Goal: Check status: Check status

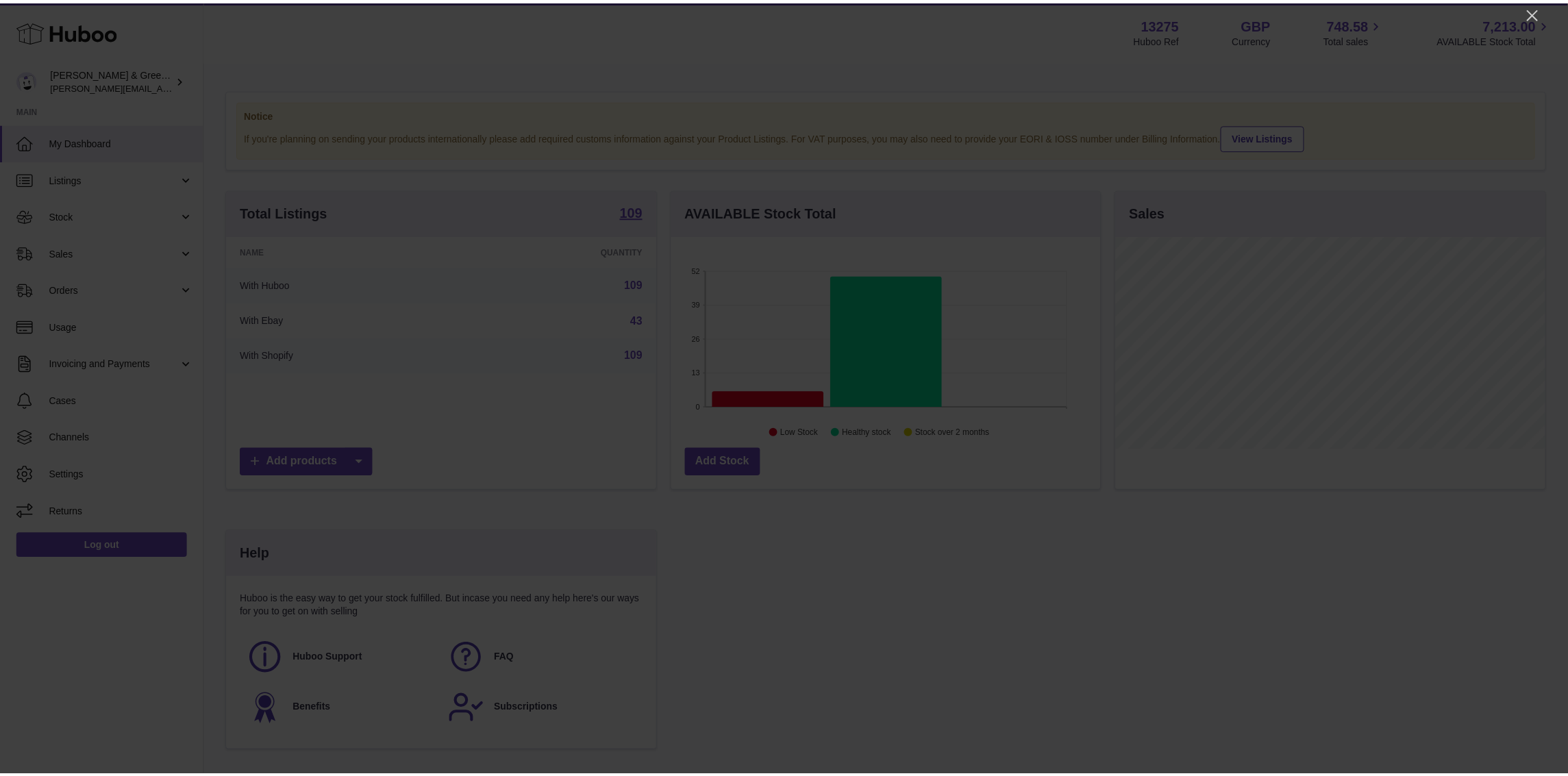
scroll to position [213, 433]
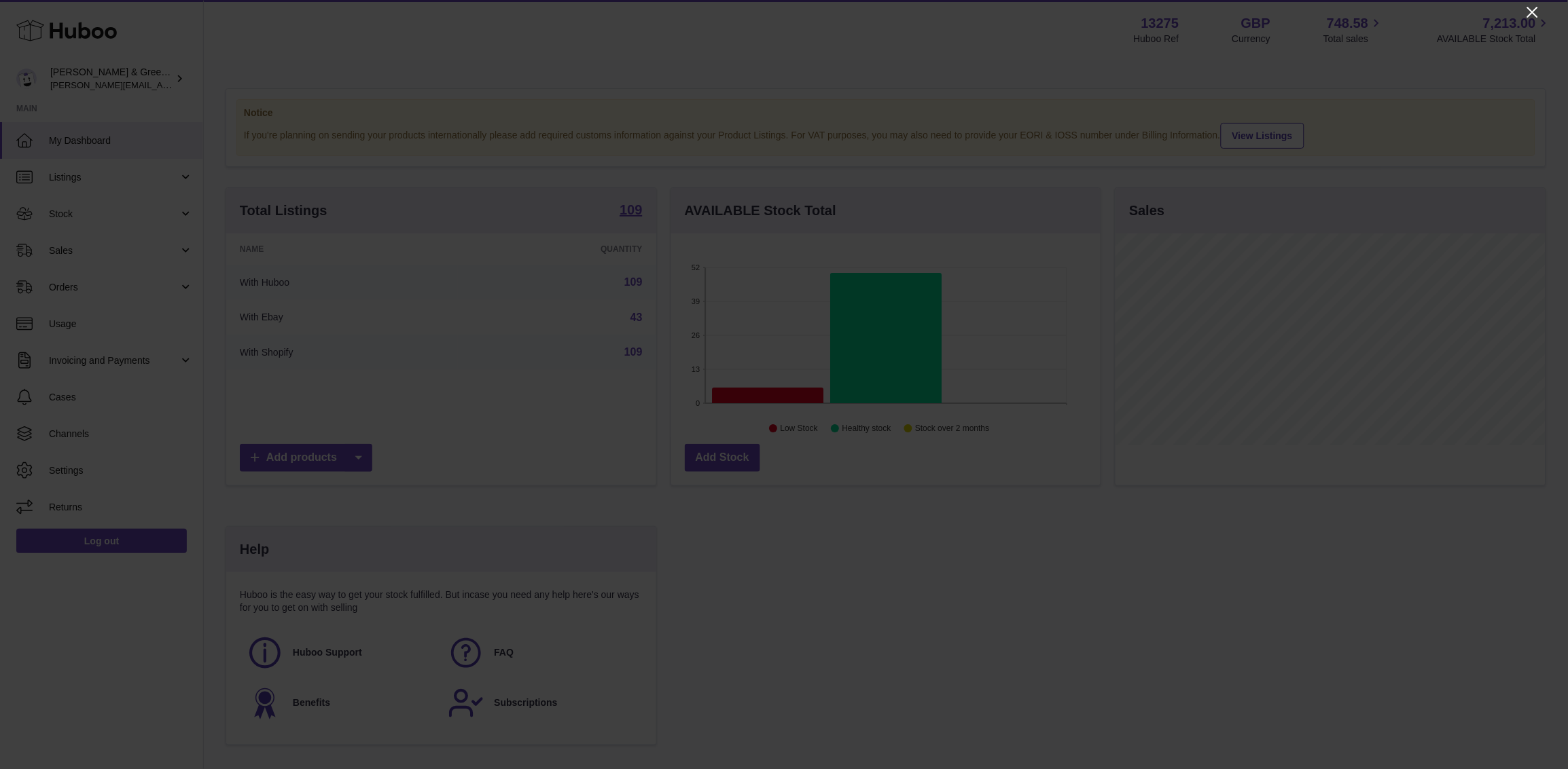
click at [1538, 8] on icon "Close" at bounding box center [1532, 12] width 17 height 17
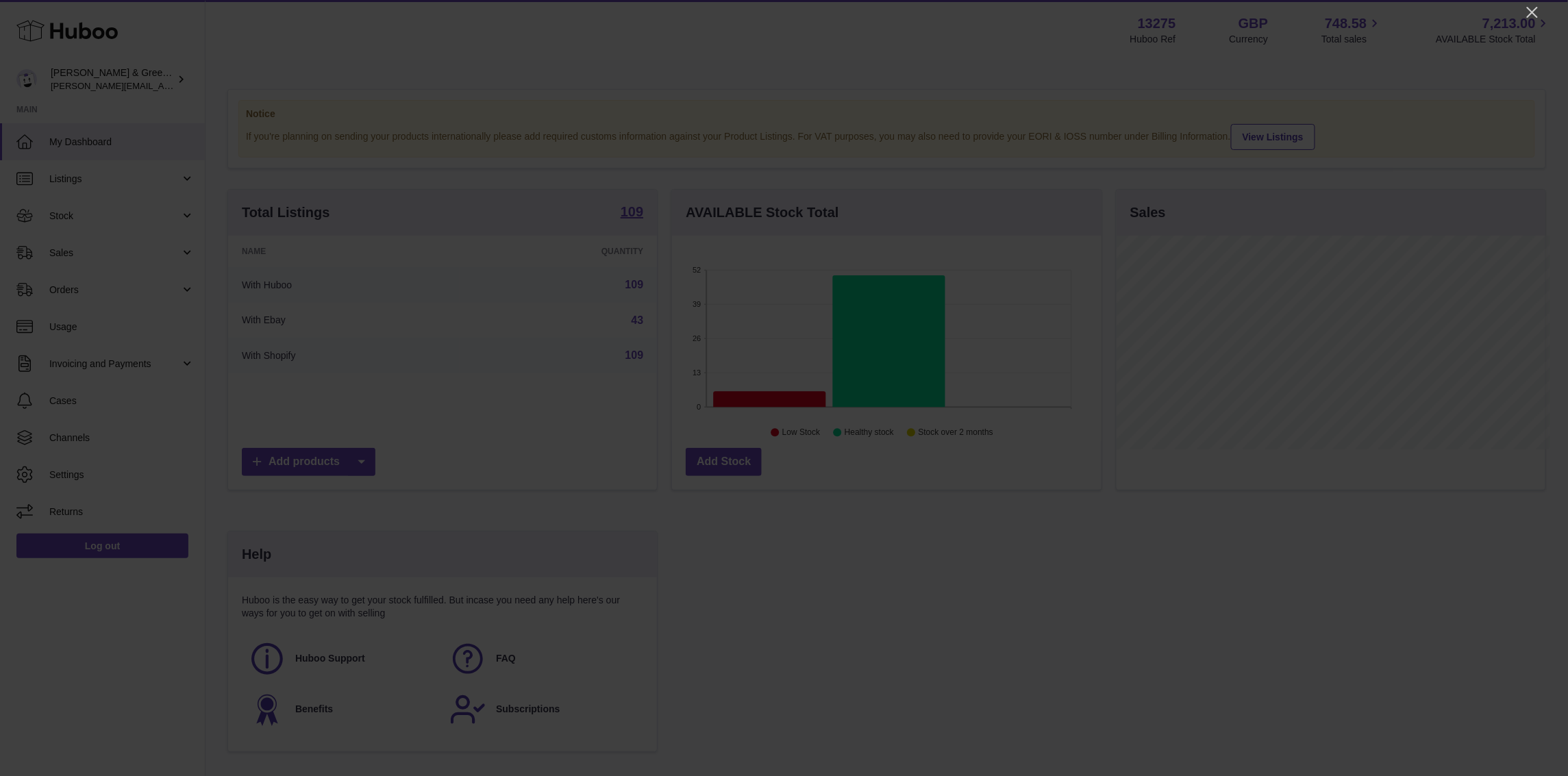
scroll to position [685001, 684452]
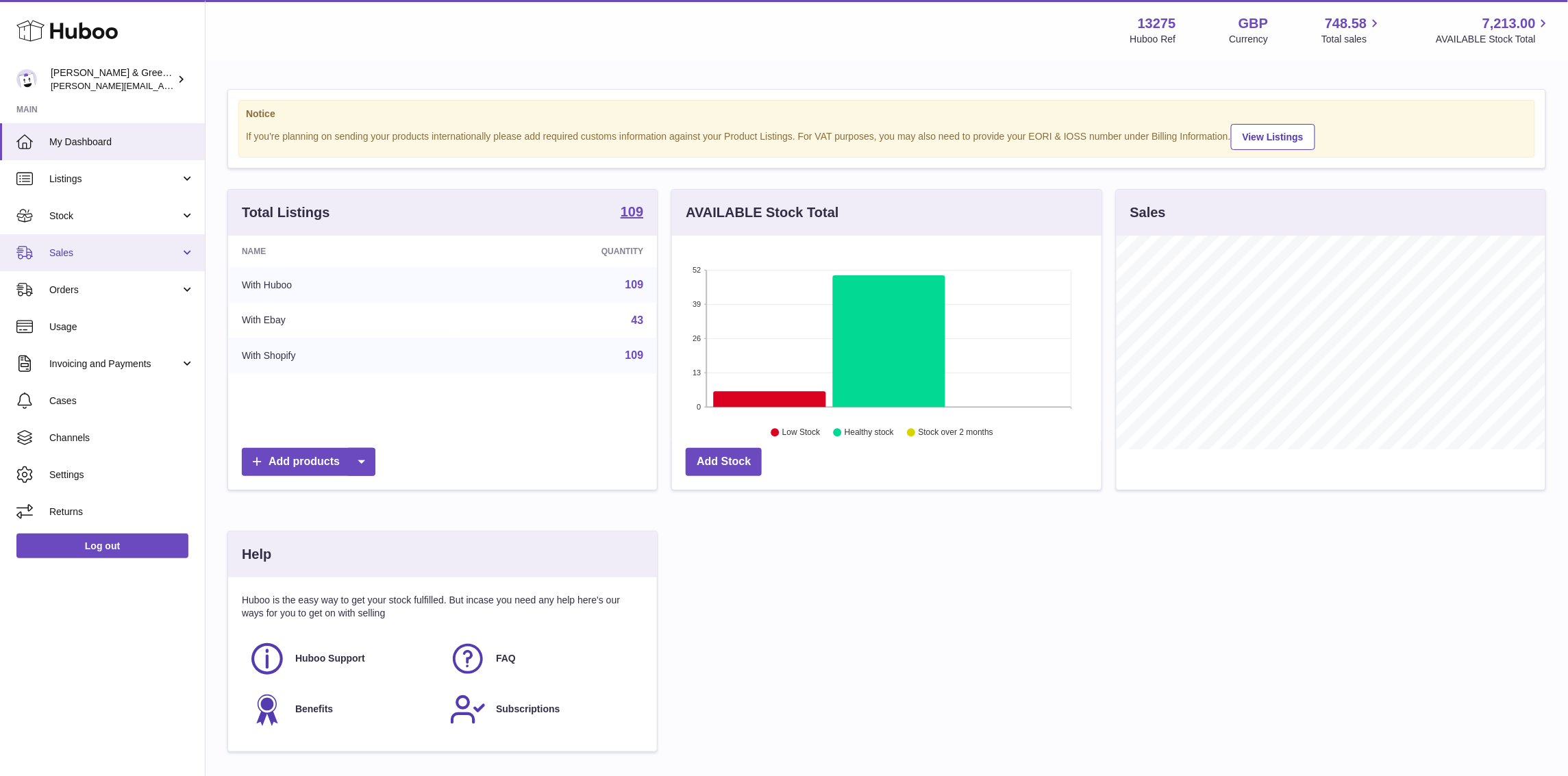
click at [76, 261] on link "Sales" at bounding box center [102, 253] width 205 height 37
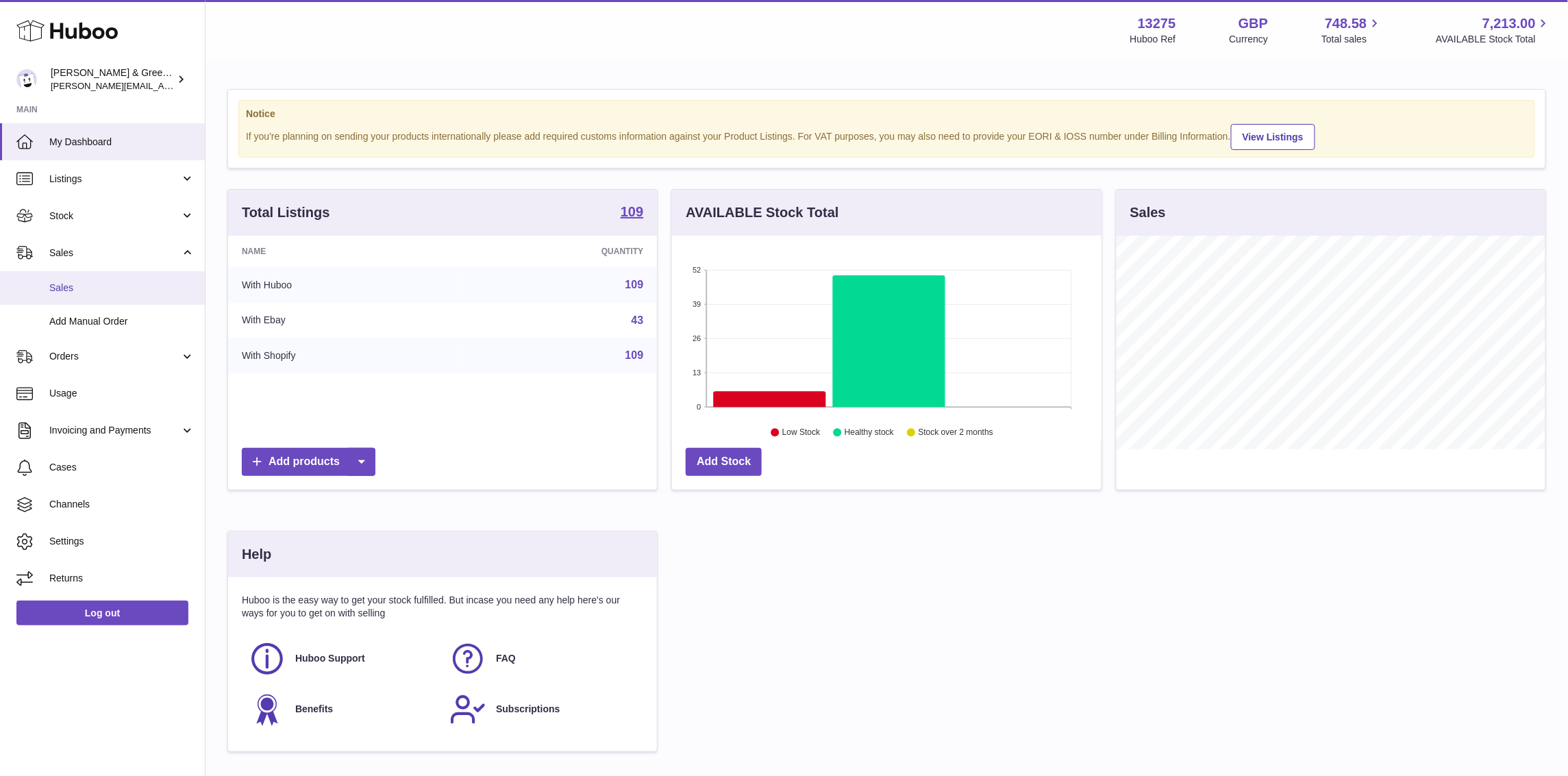
click at [67, 292] on span "Sales" at bounding box center [122, 288] width 145 height 13
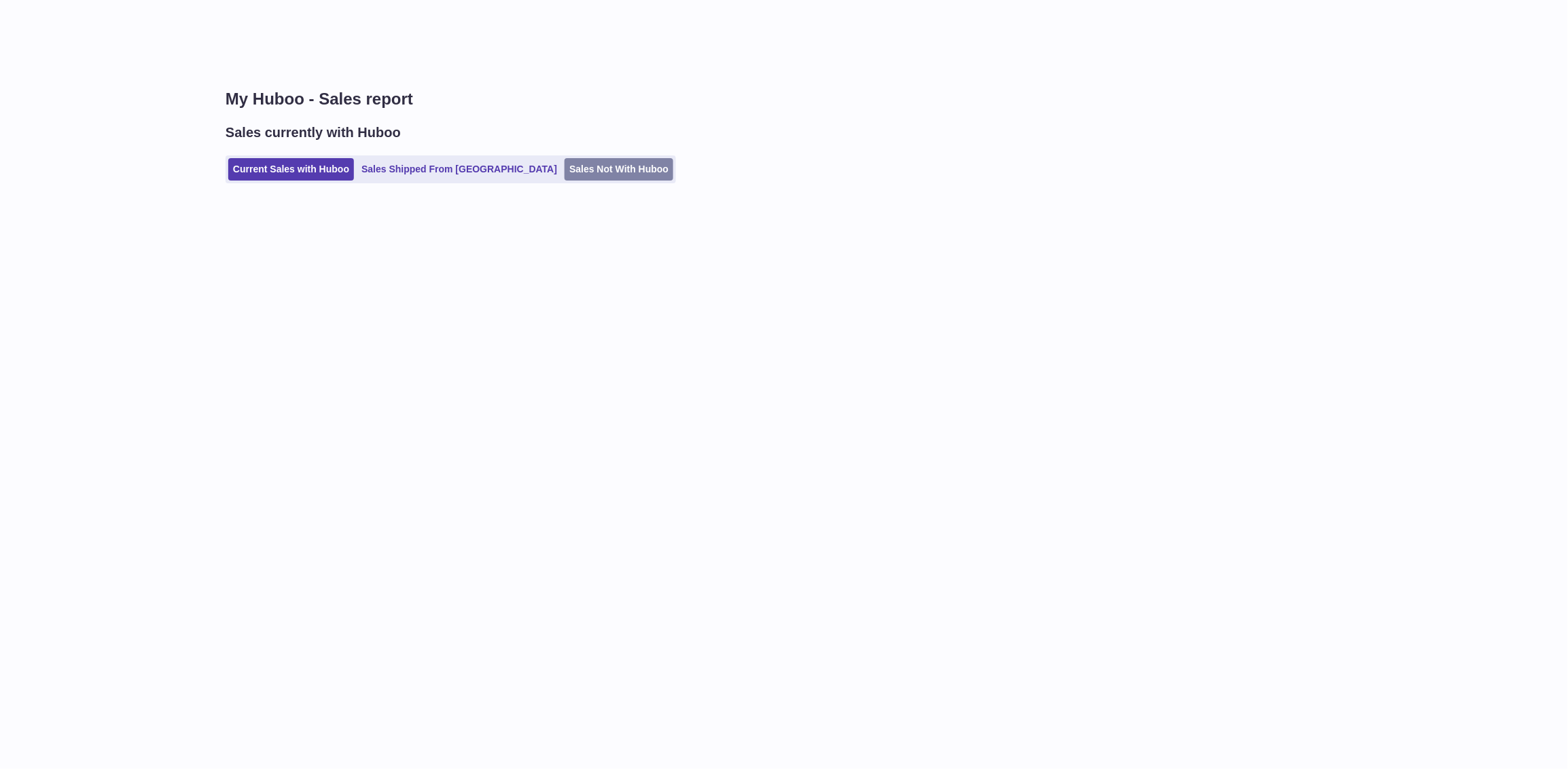
click at [564, 170] on link "Sales Not With Huboo" at bounding box center [618, 169] width 108 height 22
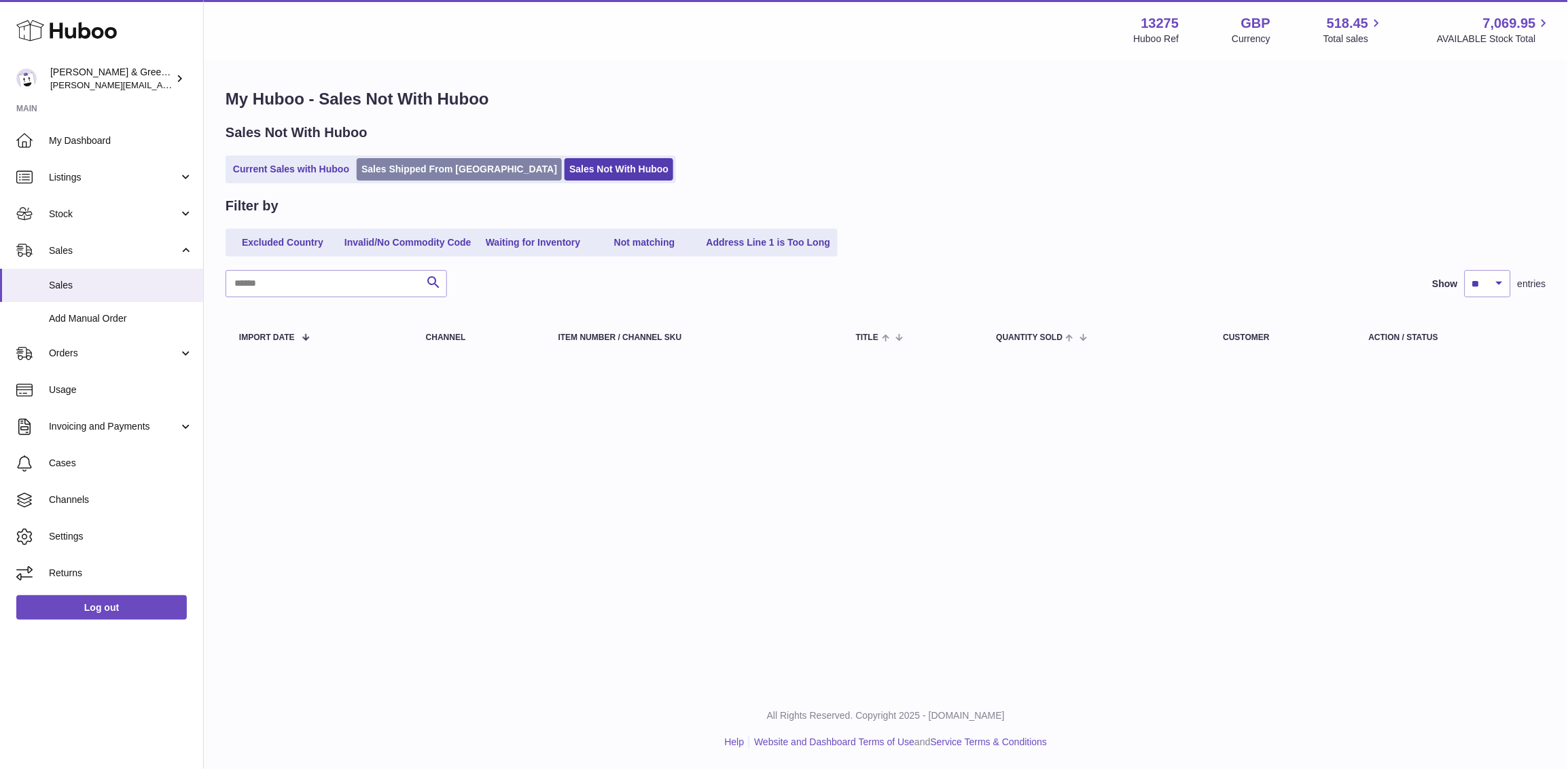
click at [403, 162] on link "Sales Shipped From [GEOGRAPHIC_DATA]" at bounding box center [459, 169] width 205 height 22
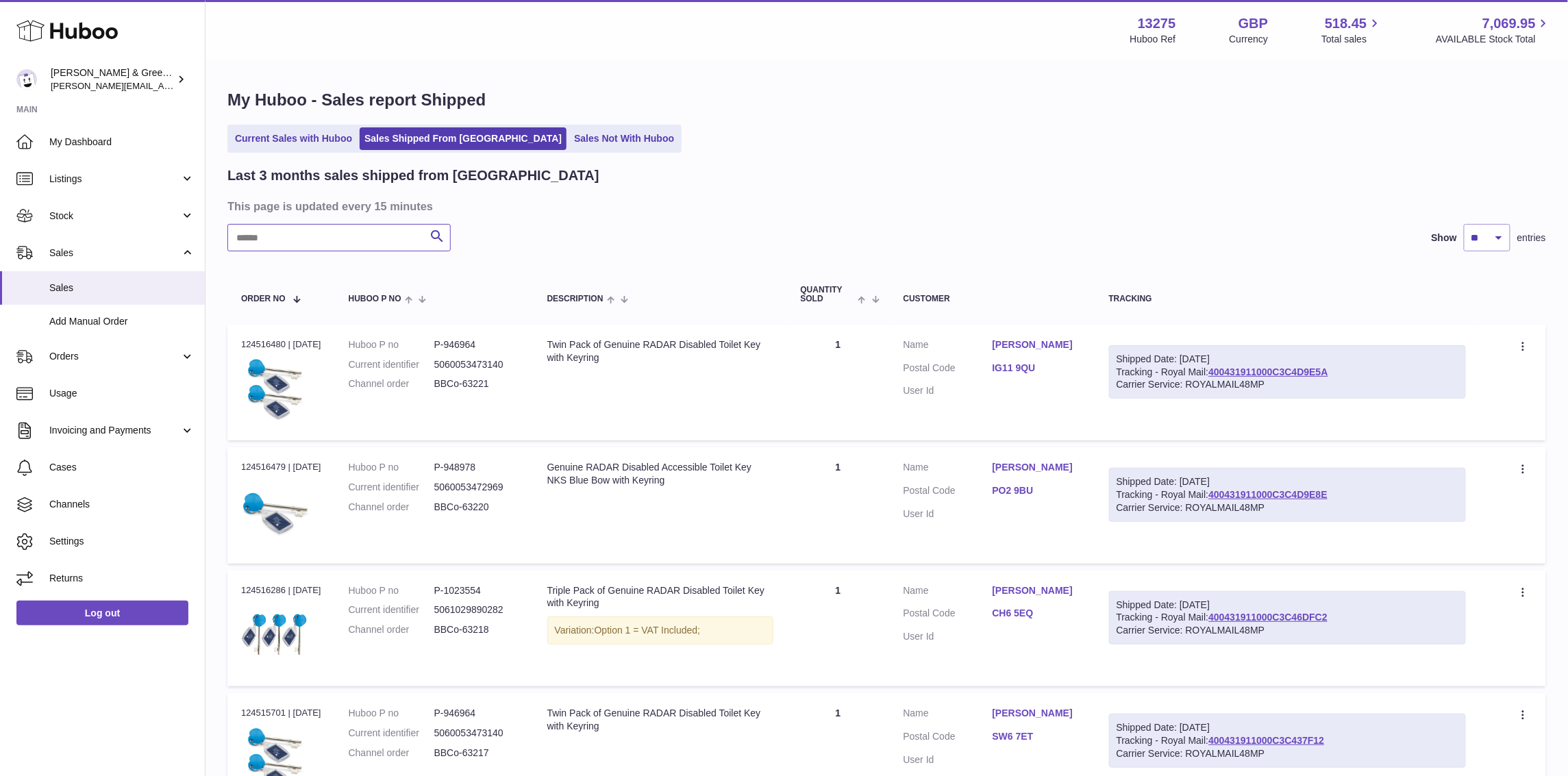
click at [282, 247] on input "text" at bounding box center [339, 238] width 223 height 27
paste input "**********"
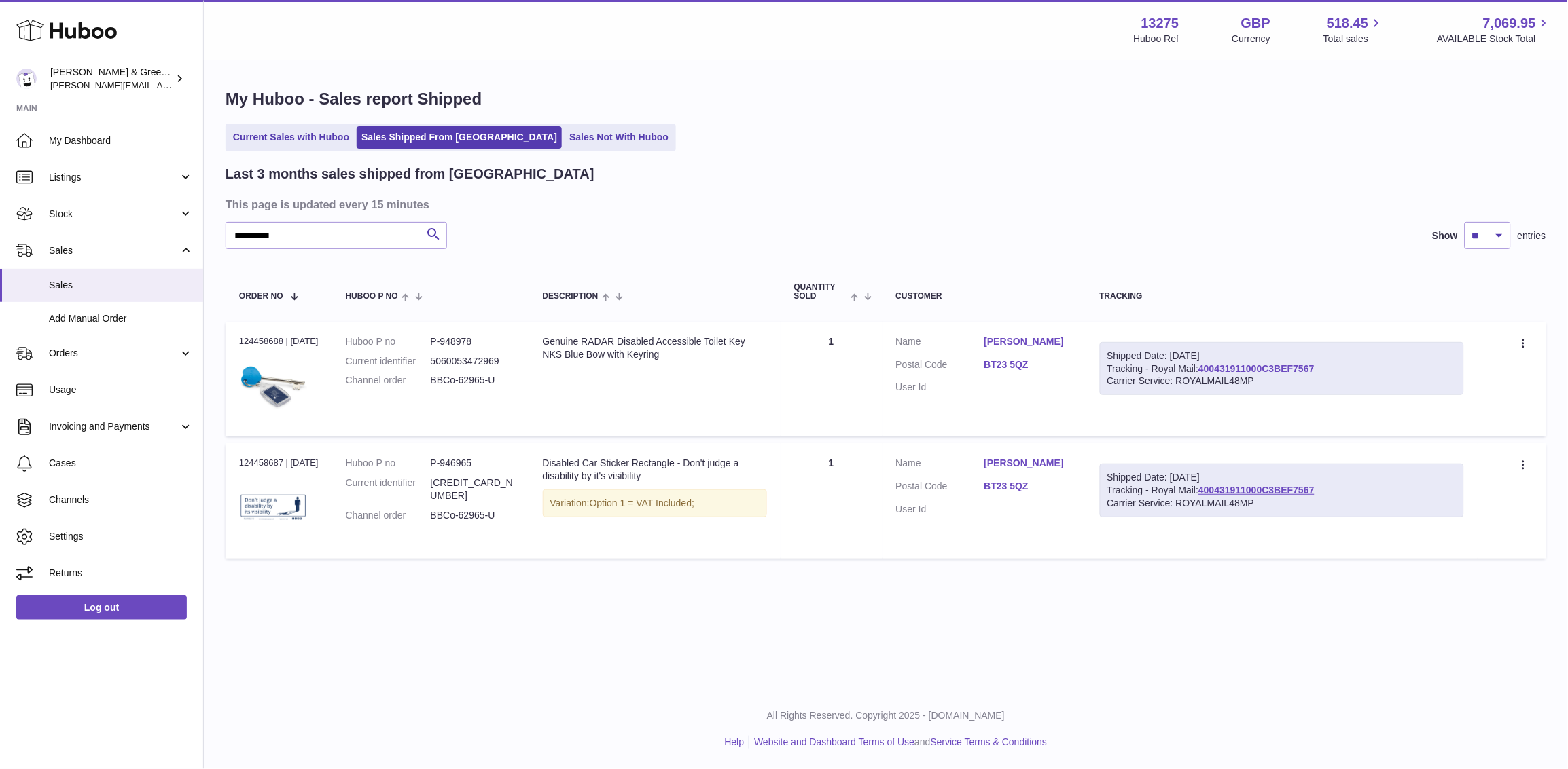
drag, startPoint x: 1357, startPoint y: 362, endPoint x: 1210, endPoint y: 366, distance: 147.1
click at [1210, 366] on div "Shipped Date: [DATE] Tracking - Royal Mail: 400431911000C3BEF7567 Carrier Servi…" at bounding box center [1282, 369] width 365 height 54
click at [1012, 348] on link "[PERSON_NAME]" at bounding box center [1029, 342] width 89 height 13
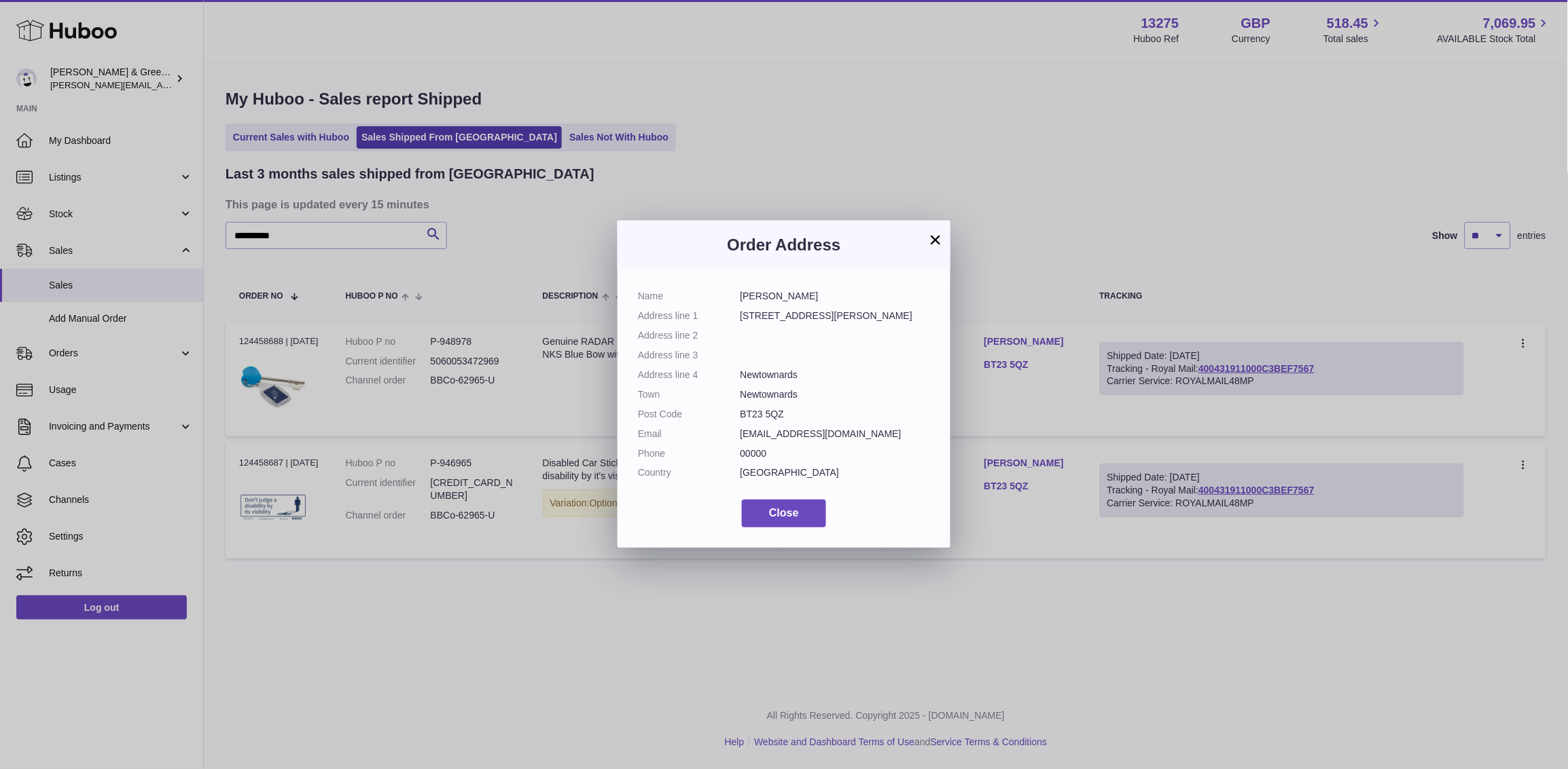
click at [932, 236] on button "×" at bounding box center [936, 240] width 17 height 17
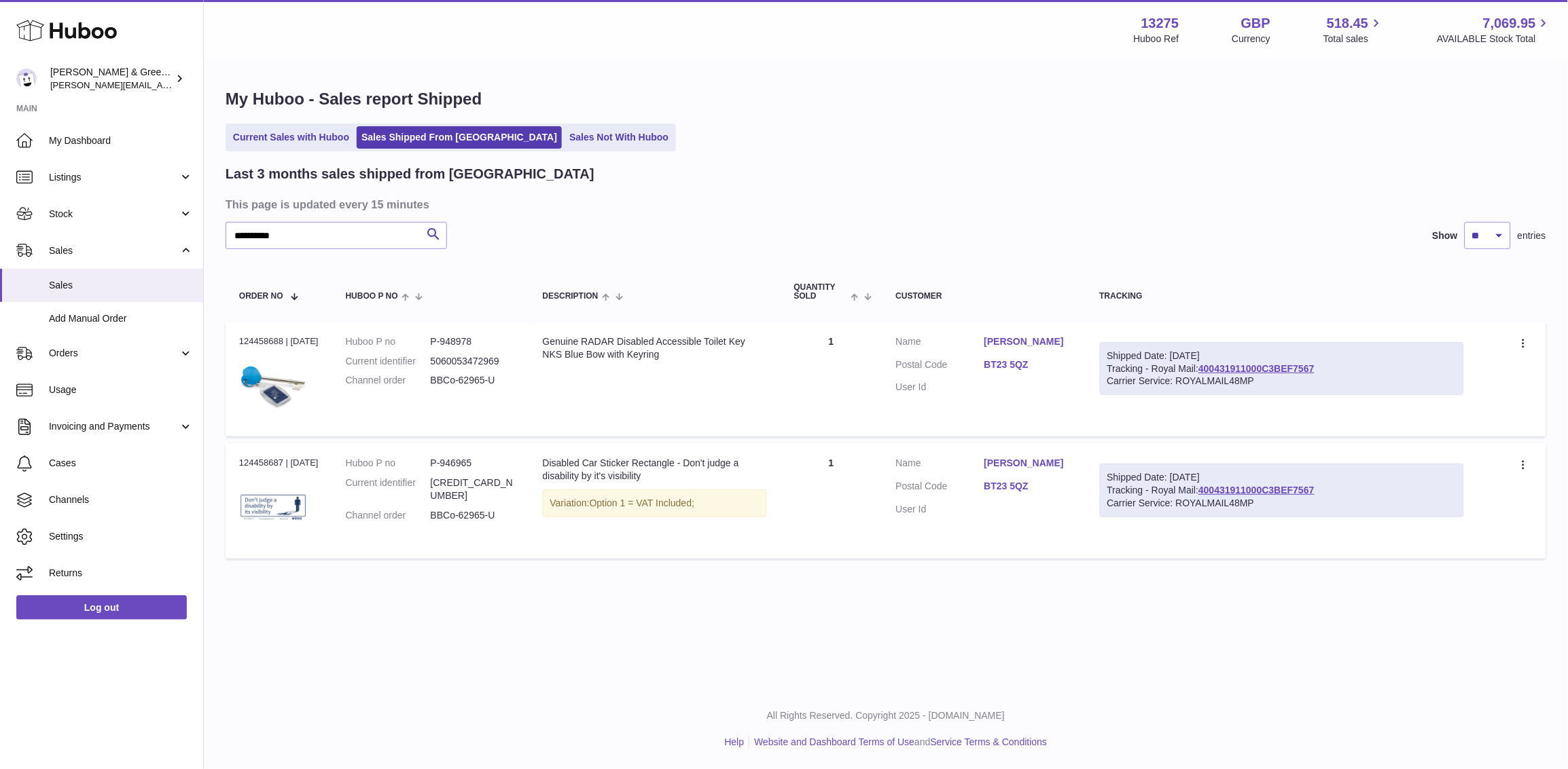
click at [1340, 360] on div "Shipped Date: [DATE]" at bounding box center [1282, 356] width 350 height 13
drag, startPoint x: 1340, startPoint y: 360, endPoint x: 1231, endPoint y: 366, distance: 109.2
click at [1225, 366] on div "Shipped Date: [DATE] Tracking - Royal Mail: 400431911000C3BEF7567 Carrier Servi…" at bounding box center [1282, 369] width 365 height 54
click at [1357, 368] on div "Shipped Date: [DATE] Tracking - Royal Mail: 400431911000C3BEF7567 Carrier Servi…" at bounding box center [1282, 369] width 365 height 54
drag, startPoint x: 1319, startPoint y: 367, endPoint x: 1207, endPoint y: 371, distance: 112.1
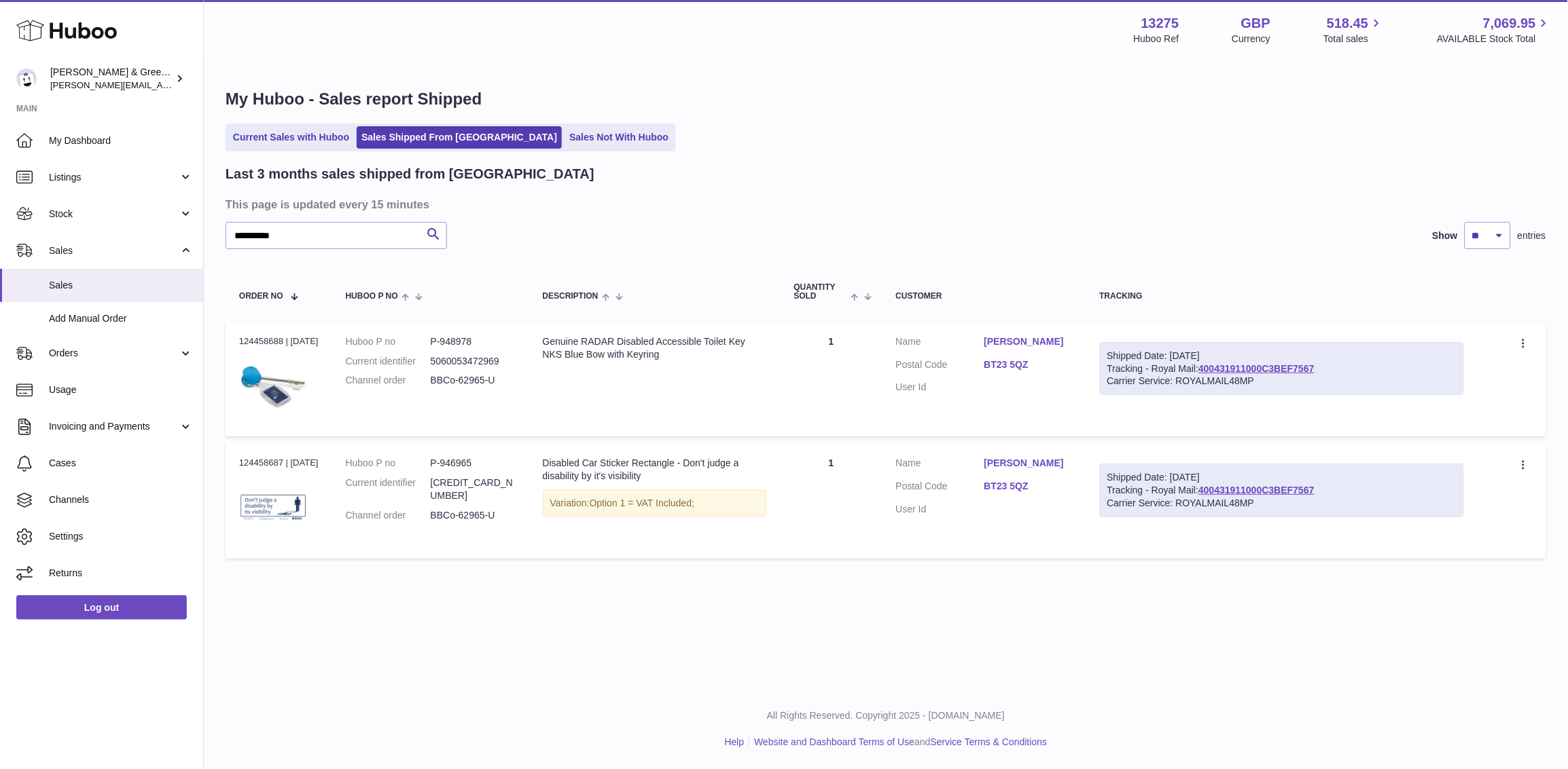
click at [1207, 371] on div "Shipped Date: [DATE] Tracking - Royal Mail: 400431911000C3BEF7567 Carrier Servi…" at bounding box center [1282, 369] width 365 height 54
copy link "400431911000C3BEF7567"
drag, startPoint x: 343, startPoint y: 219, endPoint x: 115, endPoint y: 234, distance: 228.5
click at [116, 233] on div "Huboo [PERSON_NAME] & Green Ltd [PERSON_NAME][EMAIL_ADDRESS][DOMAIN_NAME] Main …" at bounding box center [784, 384] width 1568 height 769
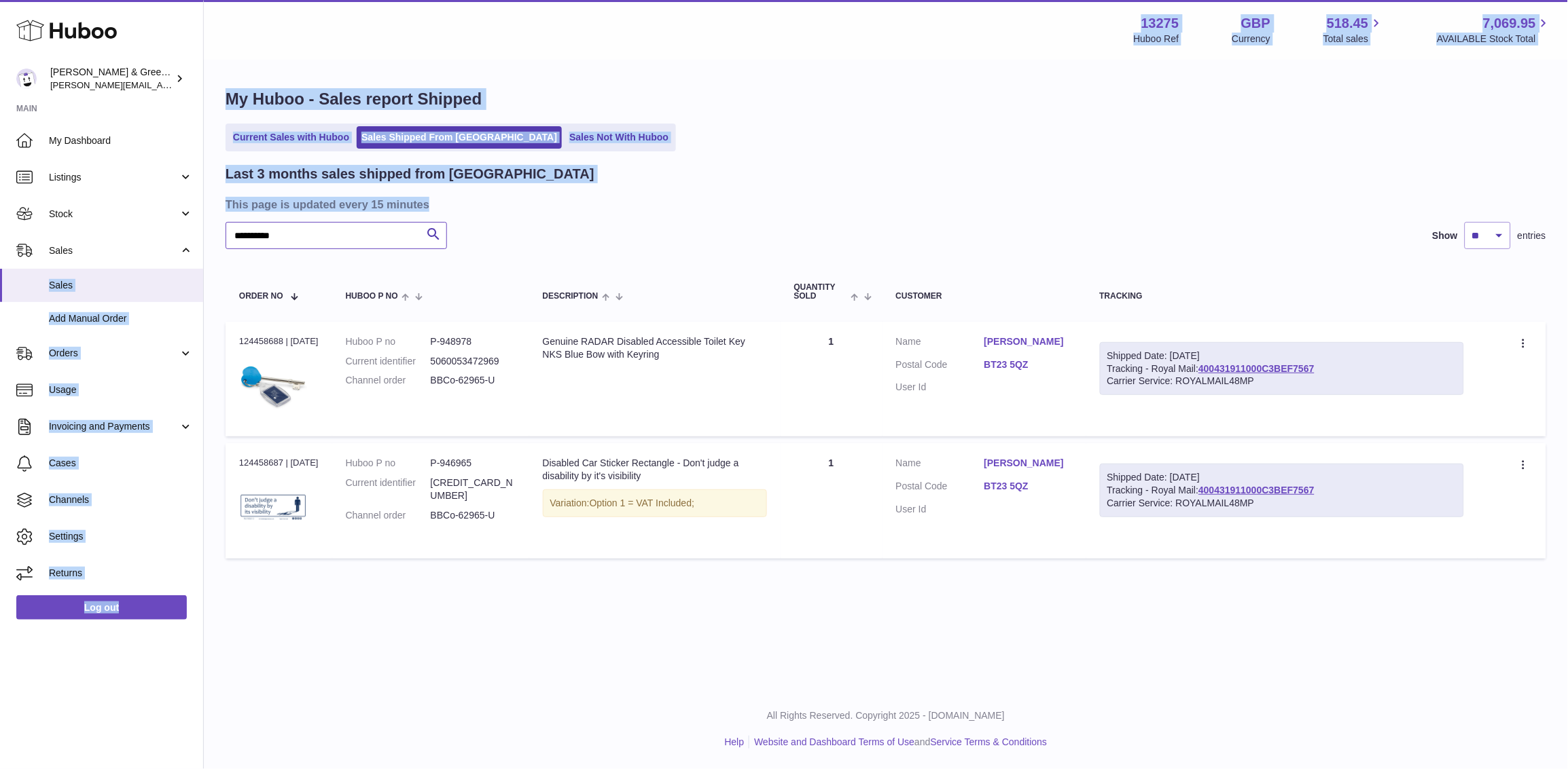
click at [361, 242] on input "**********" at bounding box center [336, 236] width 222 height 27
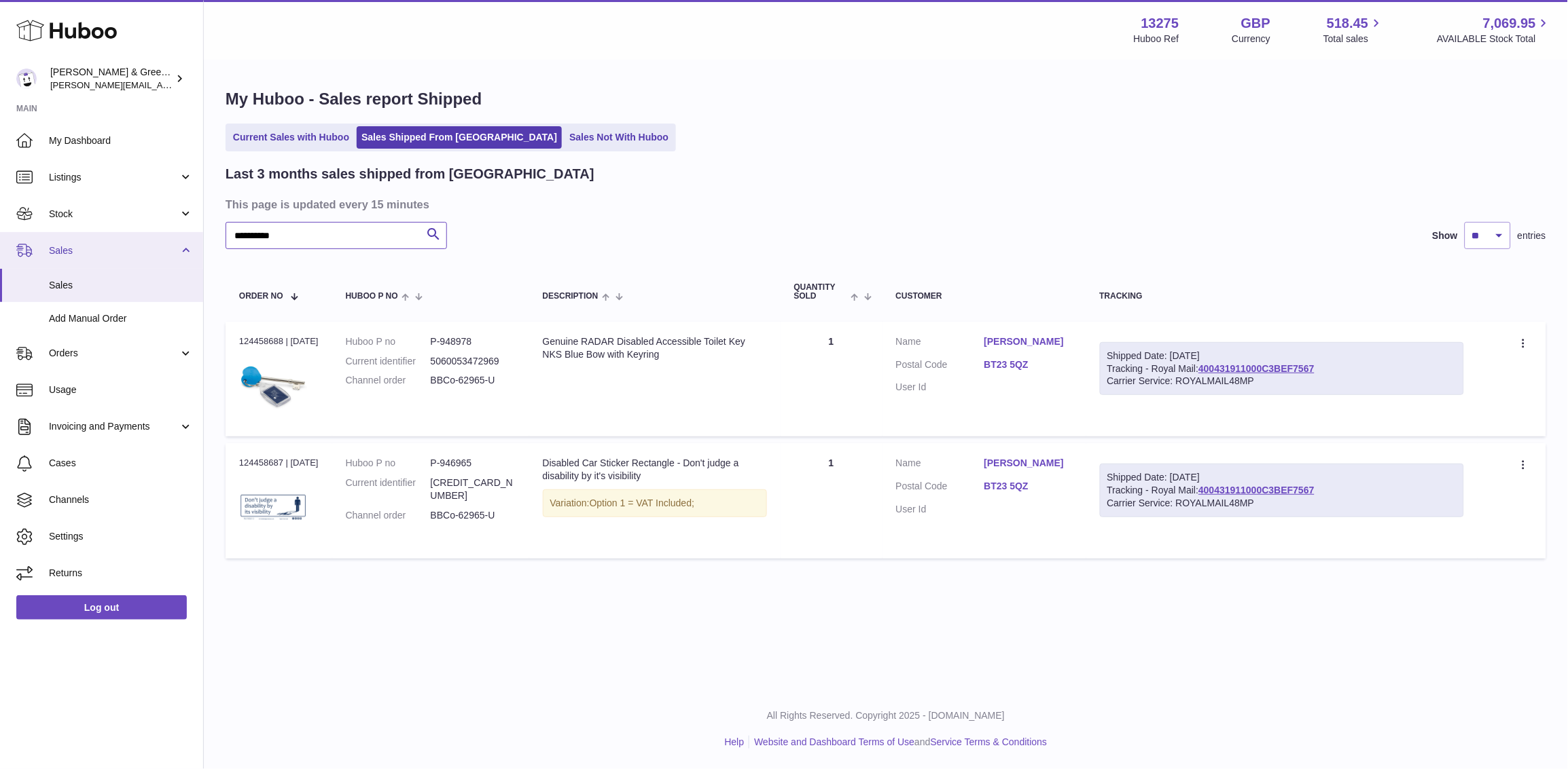
drag, startPoint x: 362, startPoint y: 242, endPoint x: 31, endPoint y: 232, distance: 331.2
click at [0, 226] on div "Huboo [PERSON_NAME] & Green Ltd [PERSON_NAME][EMAIL_ADDRESS][DOMAIN_NAME] Main …" at bounding box center [784, 384] width 1568 height 769
paste input "****"
type input "**********"
click at [640, 238] on div "**********" at bounding box center [886, 236] width 1321 height 27
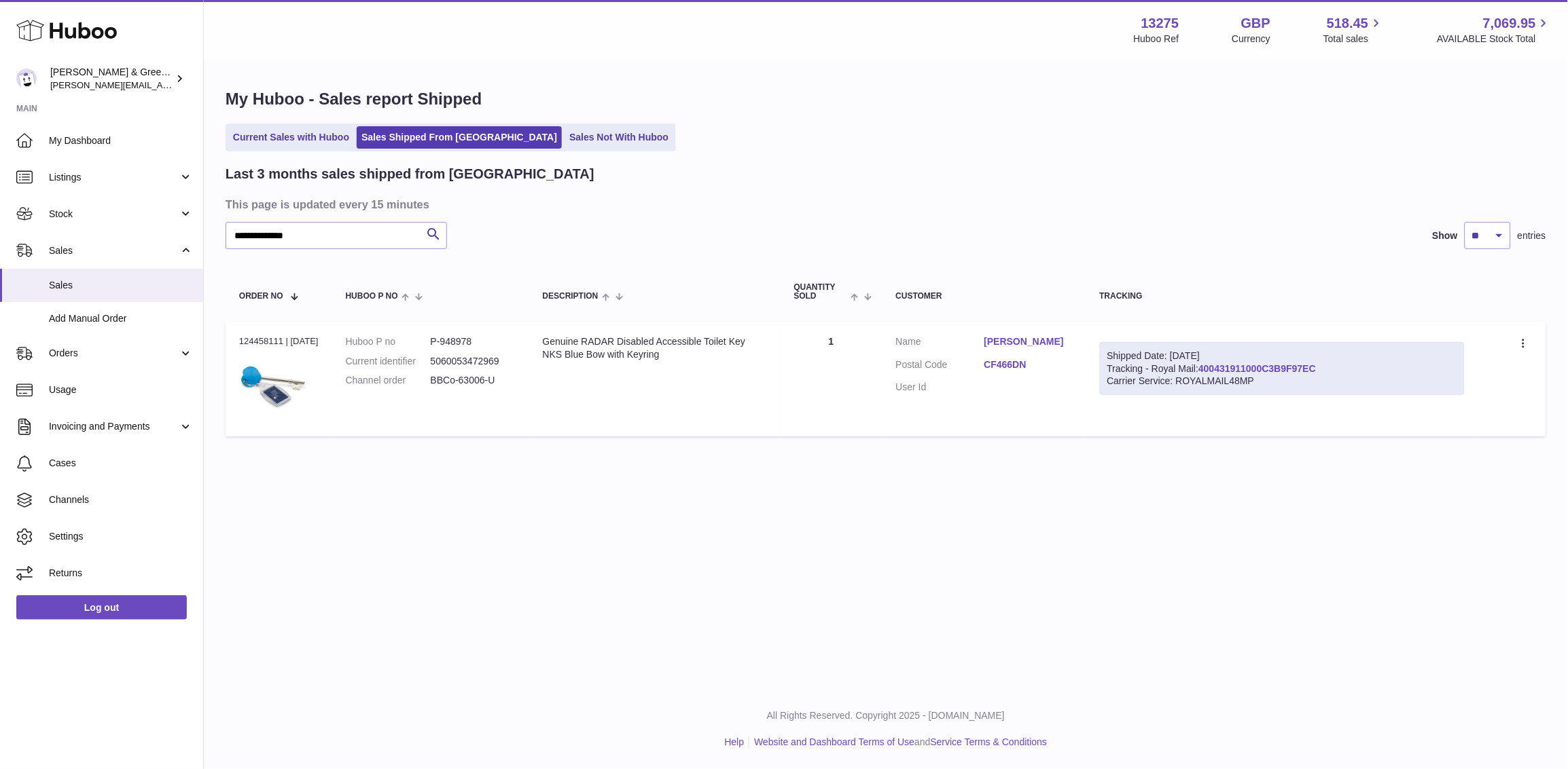
drag, startPoint x: 1336, startPoint y: 366, endPoint x: 1209, endPoint y: 366, distance: 127.0
click at [1209, 366] on div "Shipped Date: [DATE] Tracking - Royal Mail: 400431911000C3B9F97EC Carrier Servi…" at bounding box center [1282, 369] width 365 height 54
copy link "400431911000C3B9F97EC"
